Goal: Task Accomplishment & Management: Use online tool/utility

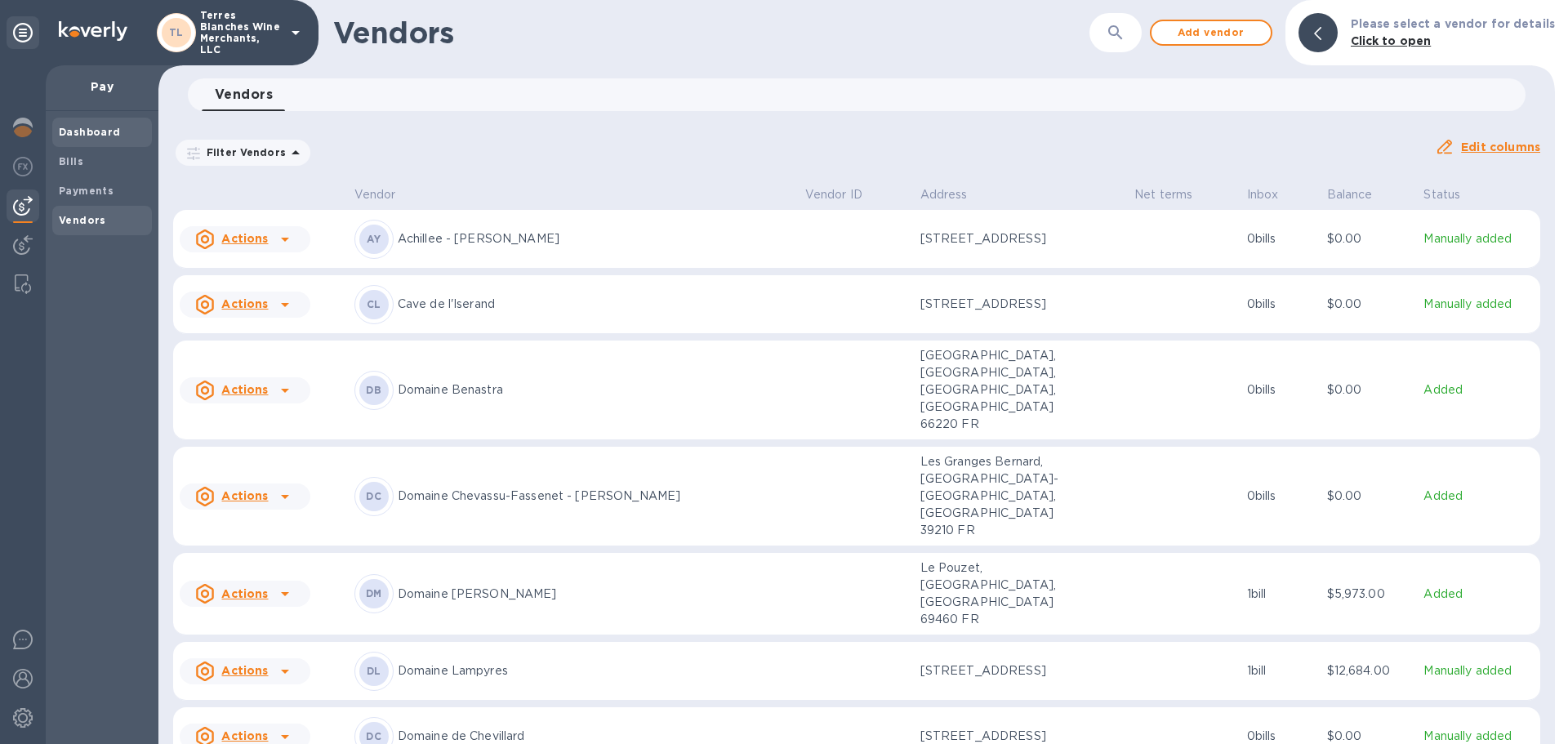
click at [72, 132] on b "Dashboard" at bounding box center [90, 131] width 62 height 12
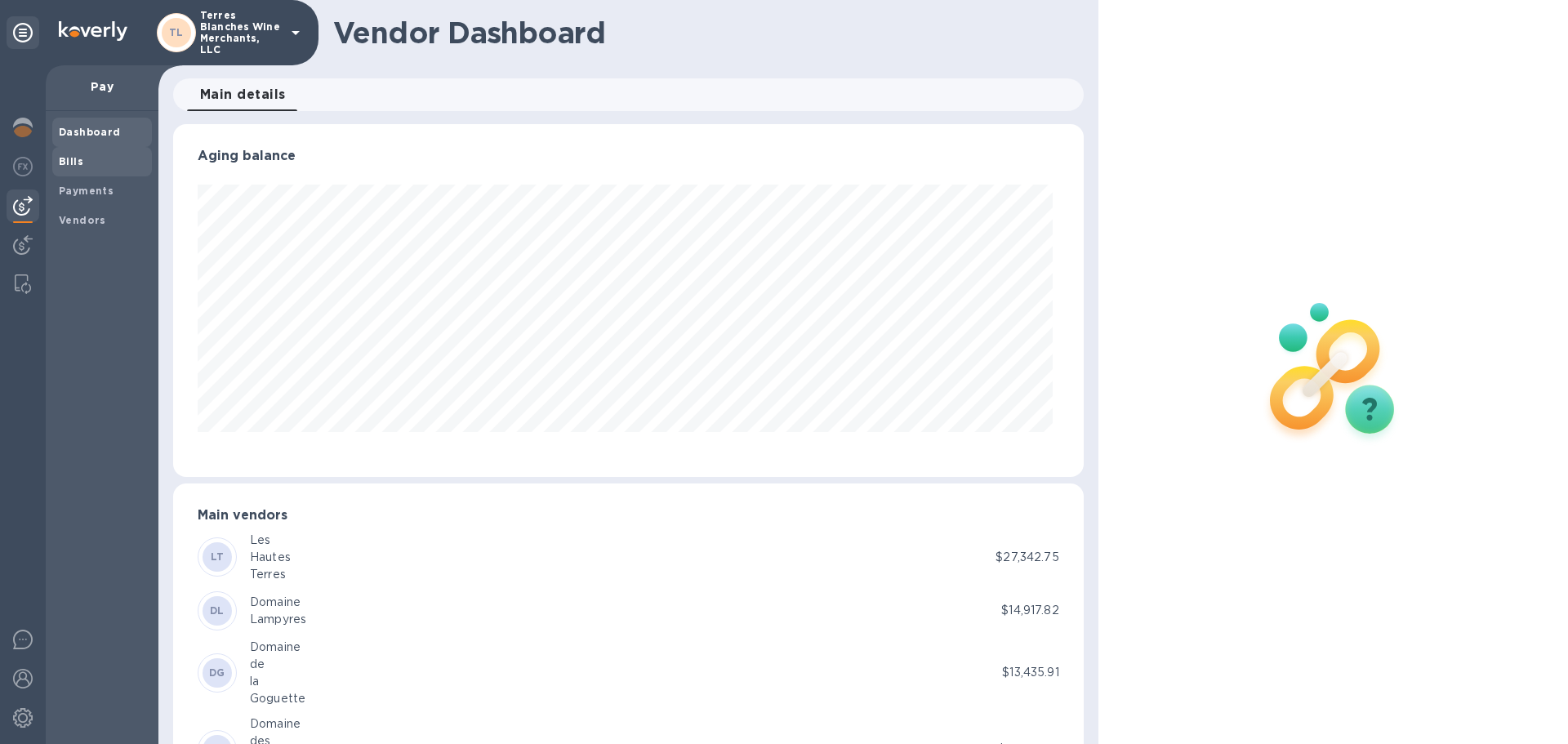
click at [77, 164] on b "Bills" at bounding box center [70, 160] width 25 height 12
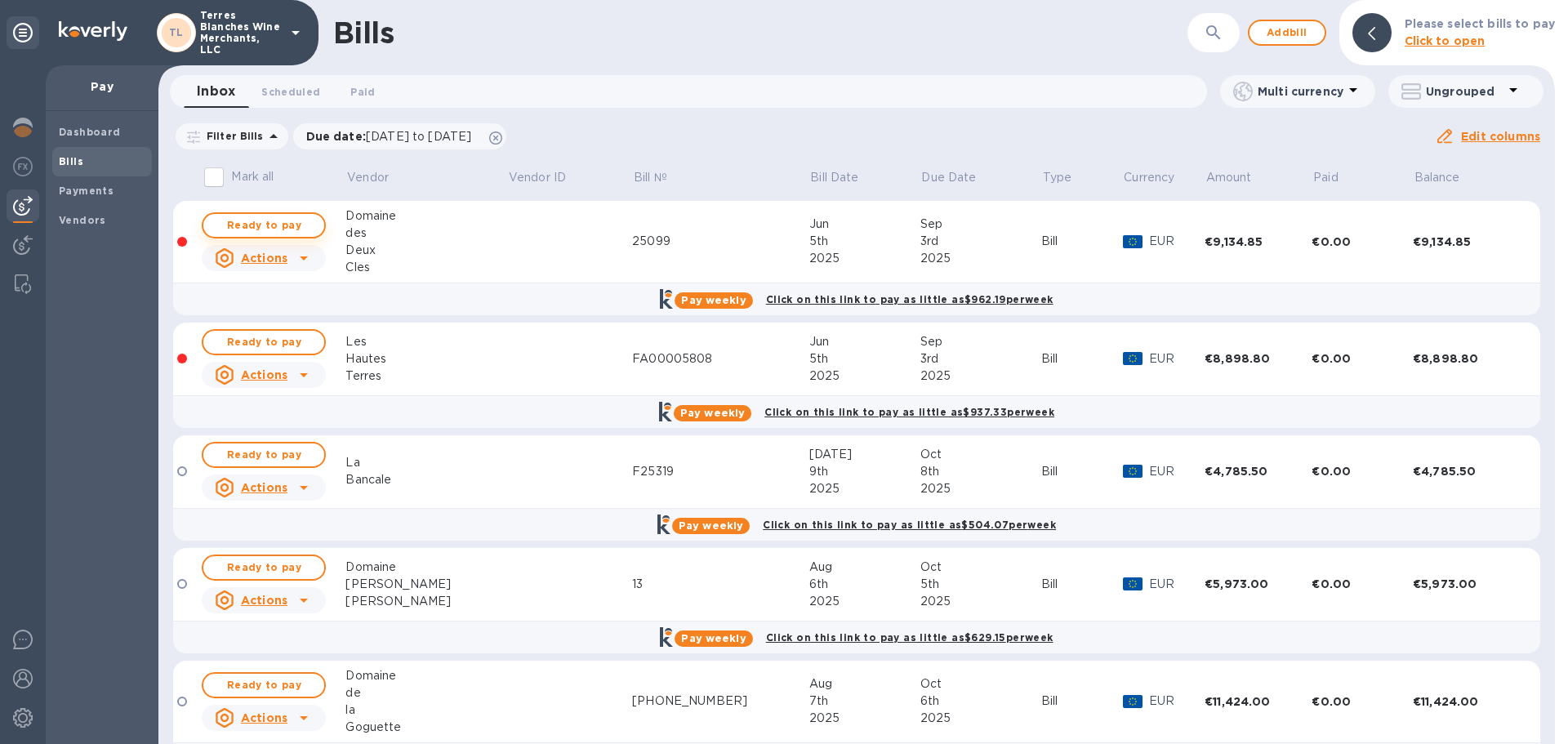
click at [298, 223] on span "Ready to pay" at bounding box center [263, 224] width 94 height 19
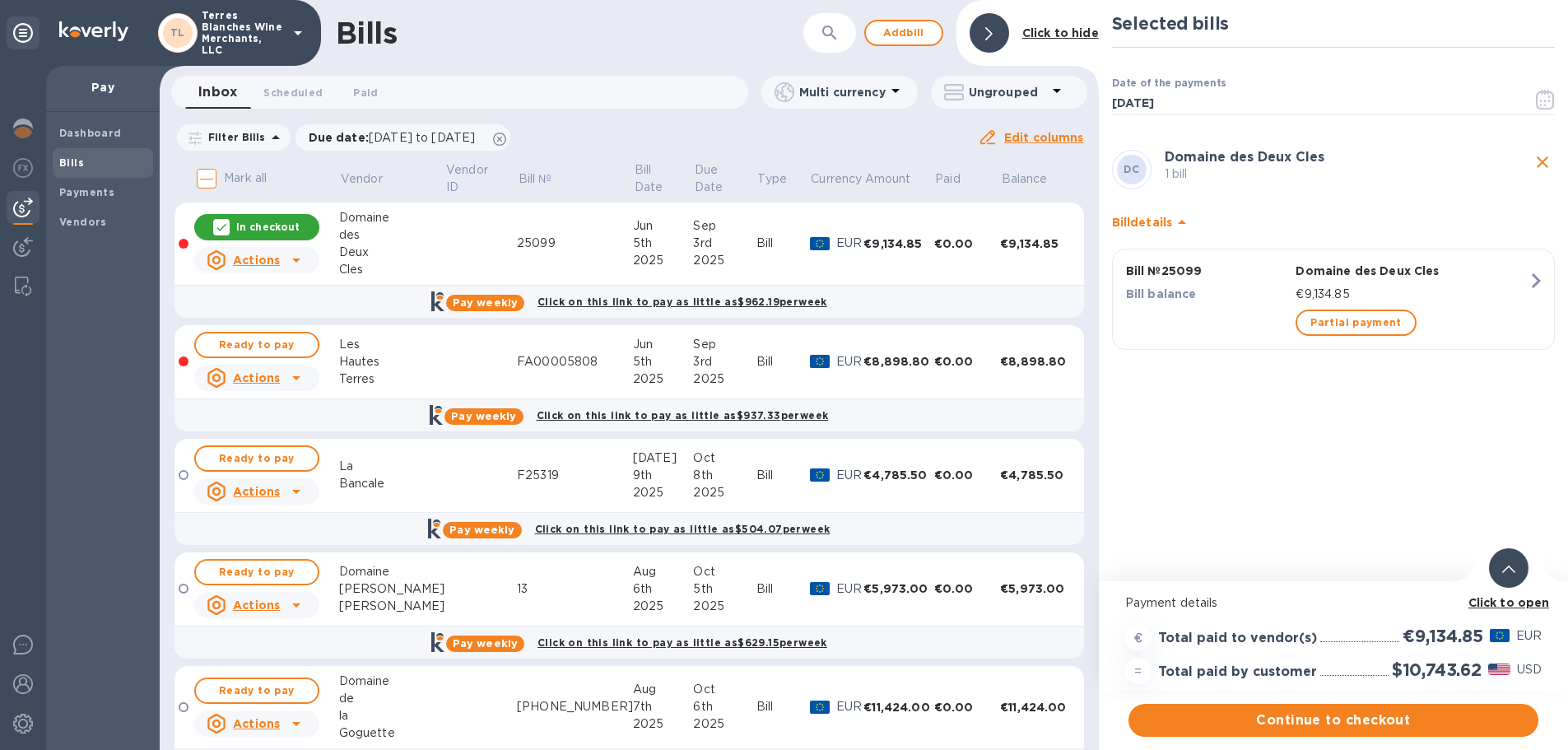
click at [1511, 603] on b "Click to open" at bounding box center [1509, 602] width 81 height 13
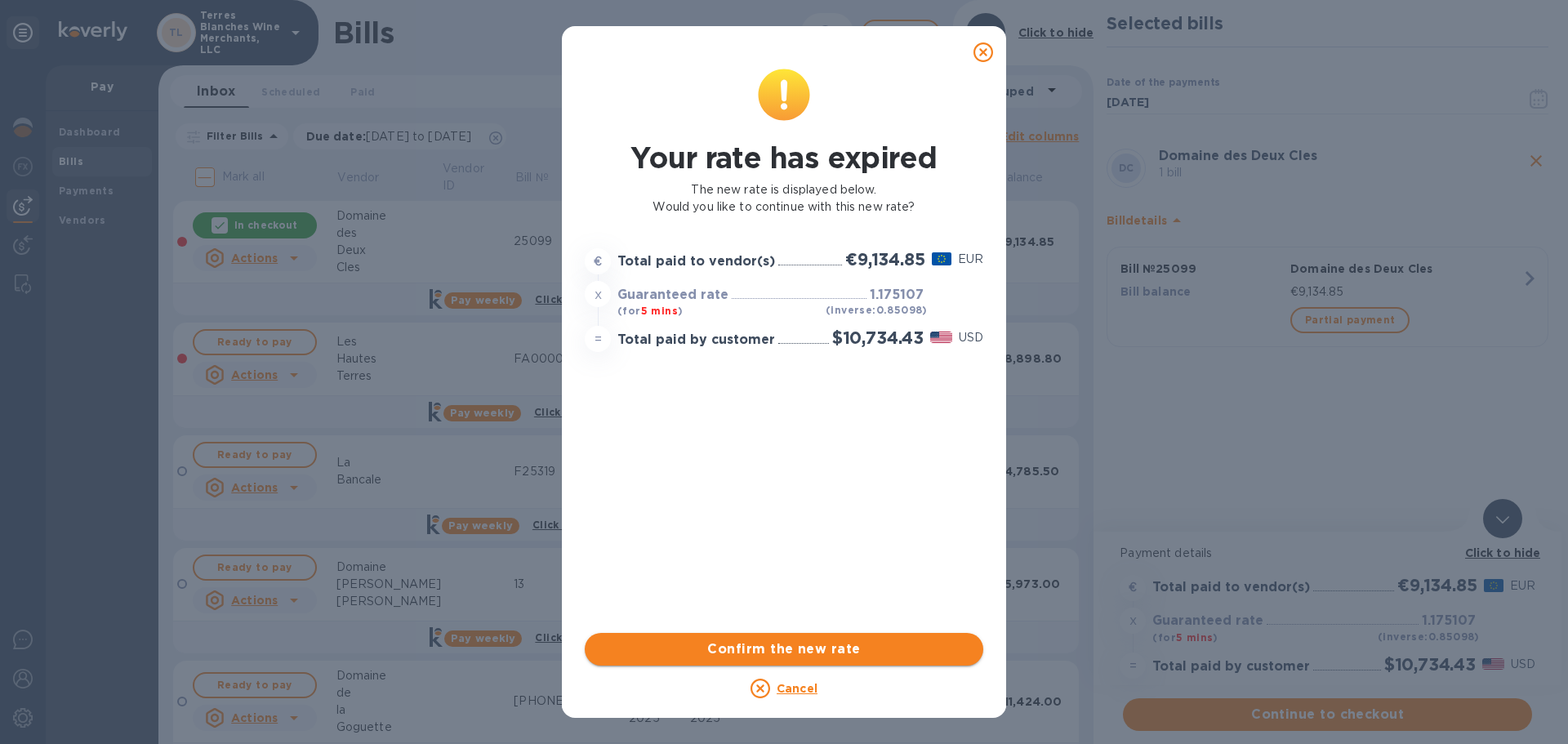
click at [787, 642] on span "Confirm the new rate" at bounding box center [784, 648] width 373 height 19
click at [841, 646] on span "Confirm the new rate" at bounding box center [784, 648] width 373 height 19
drag, startPoint x: 870, startPoint y: 645, endPoint x: 598, endPoint y: 437, distance: 342.4
click at [870, 645] on span "Confirm the new rate" at bounding box center [784, 648] width 373 height 19
